Goal: Transaction & Acquisition: Download file/media

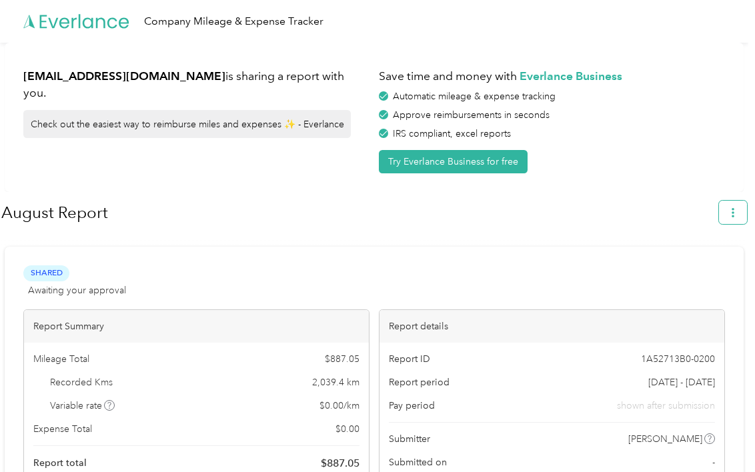
click at [736, 209] on icon "button" at bounding box center [732, 212] width 9 height 9
click at [705, 268] on span "Download" at bounding box center [701, 275] width 44 height 14
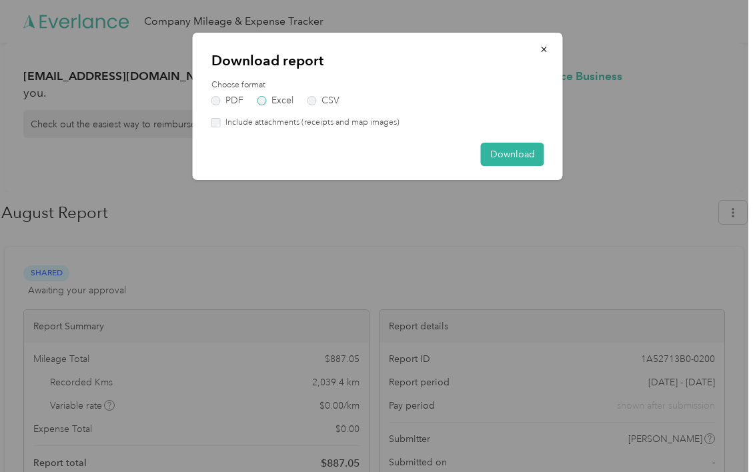
click at [262, 96] on label "Excel" at bounding box center [275, 100] width 36 height 9
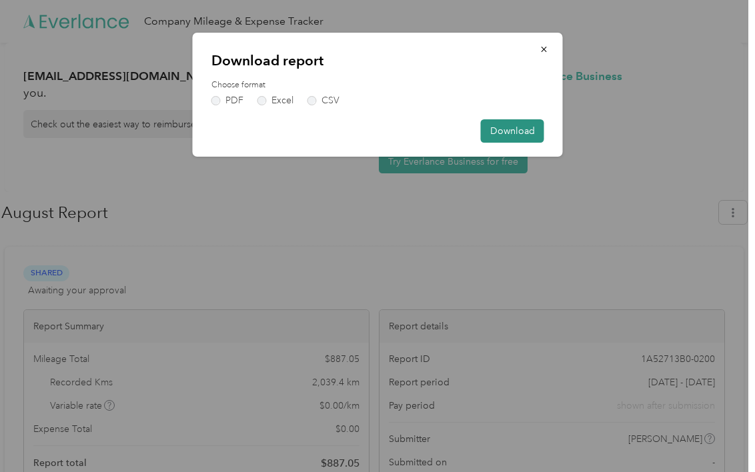
click at [505, 131] on button "Download" at bounding box center [512, 130] width 63 height 23
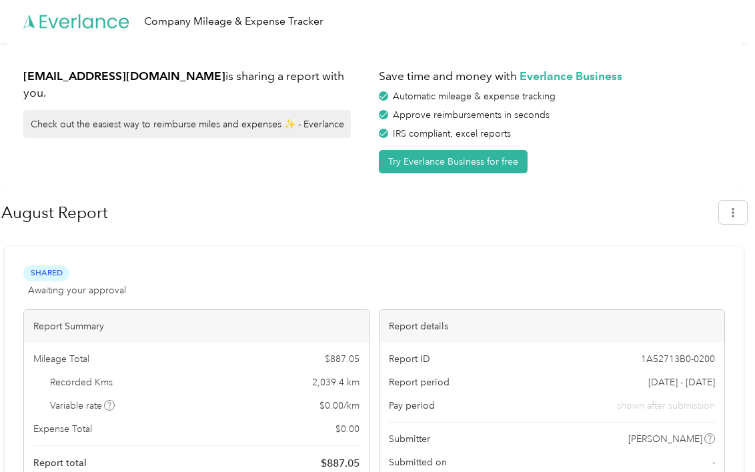
click at [691, 108] on div "Approve reimbursements in seconds" at bounding box center [552, 115] width 346 height 14
